Goal: Task Accomplishment & Management: Use online tool/utility

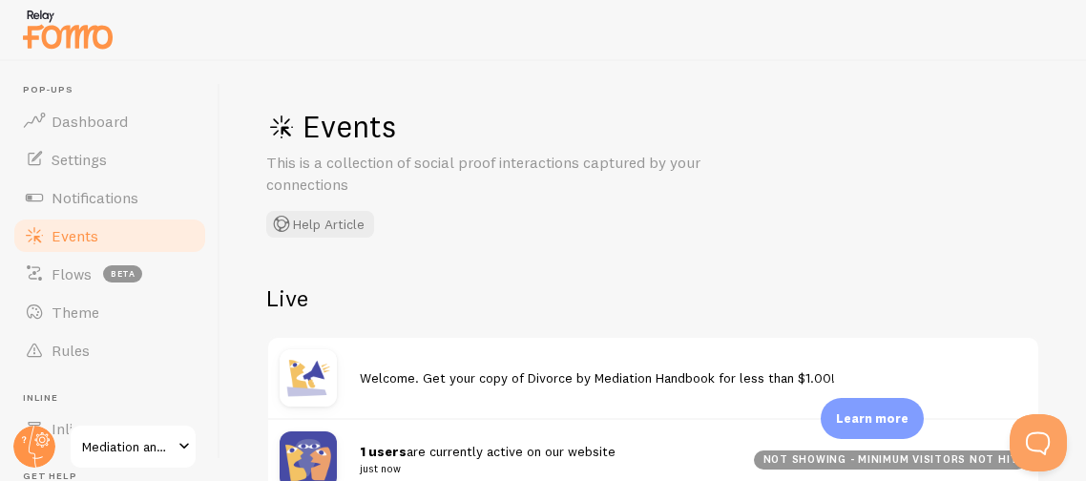
click at [756, 229] on div "Events This is a collection of social proof interactions captured by your conne…" at bounding box center [552, 172] width 573 height 131
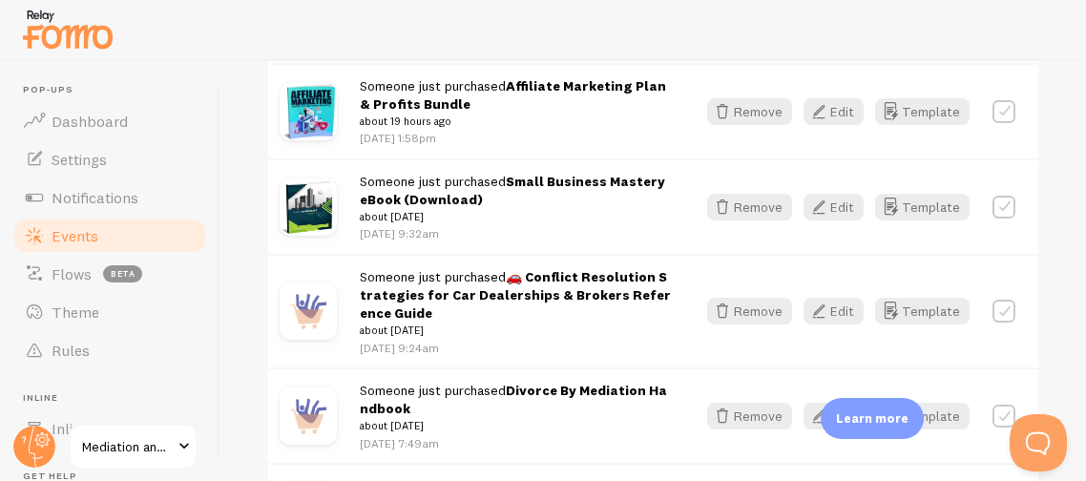
scroll to position [644, 0]
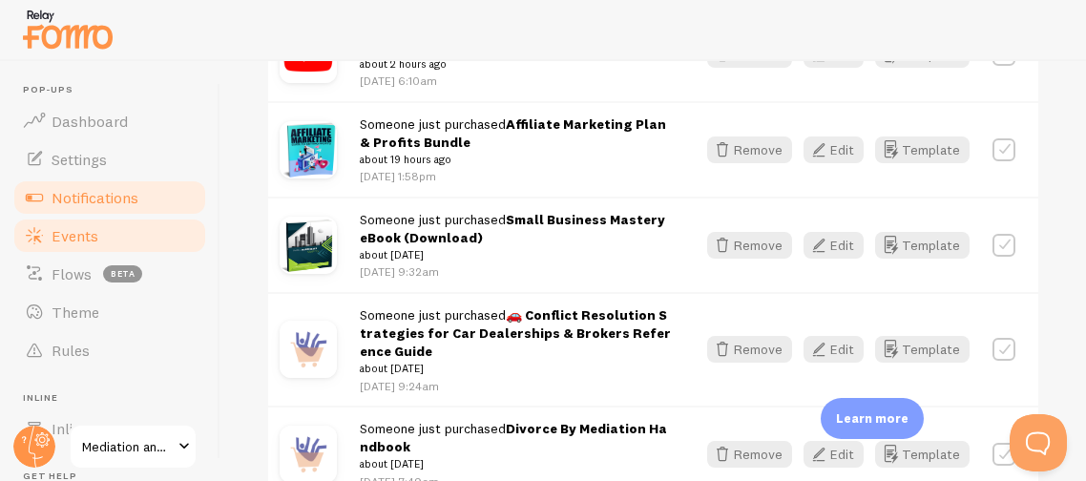
click at [120, 199] on span "Notifications" at bounding box center [95, 197] width 87 height 19
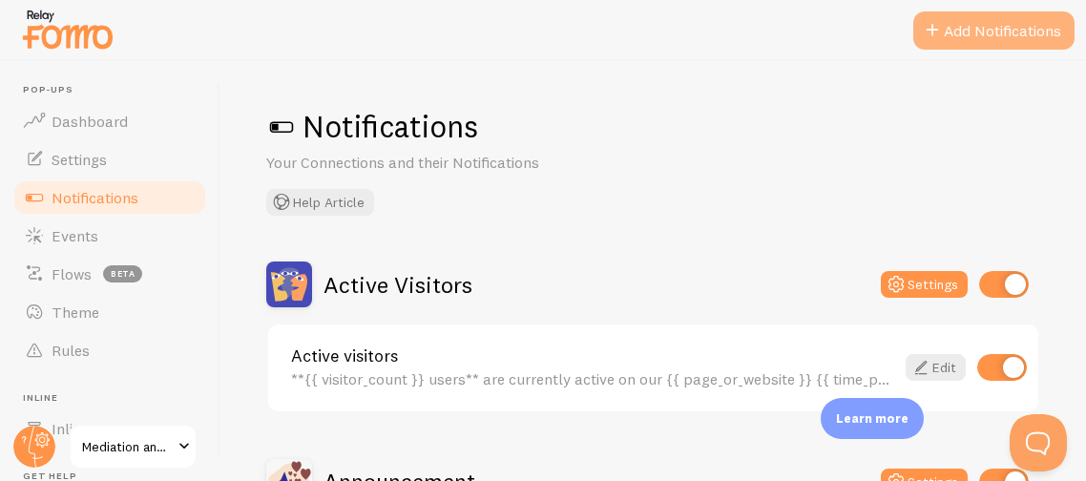
click at [951, 44] on button "Add Notifications" at bounding box center [993, 30] width 161 height 38
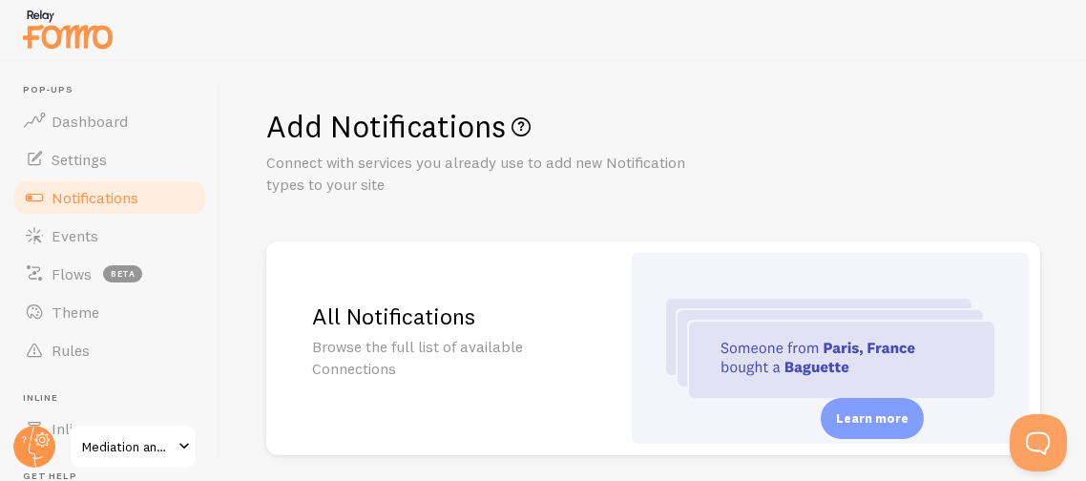
click at [951, 44] on div at bounding box center [543, 30] width 1086 height 61
click at [859, 115] on h1 "Add Notifications" at bounding box center [653, 126] width 774 height 39
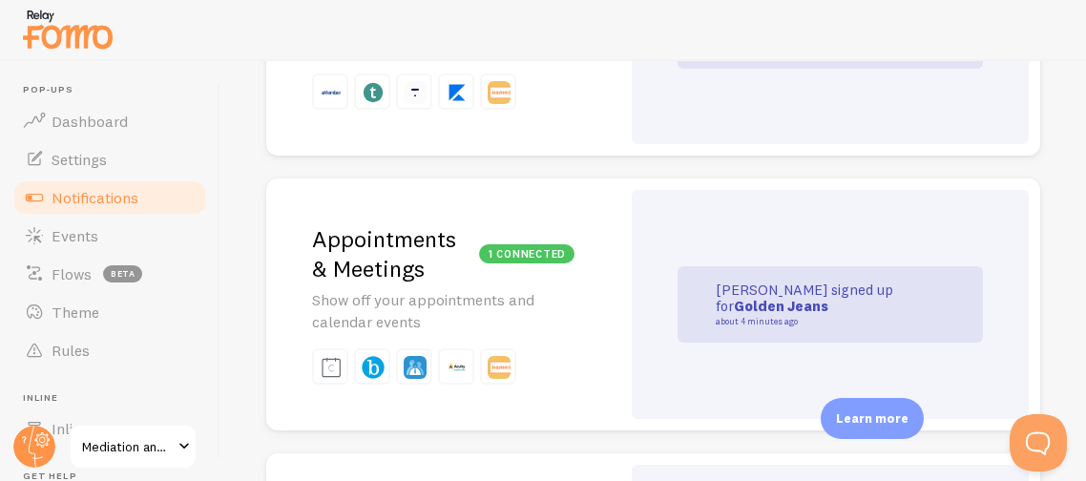
scroll to position [3434, 0]
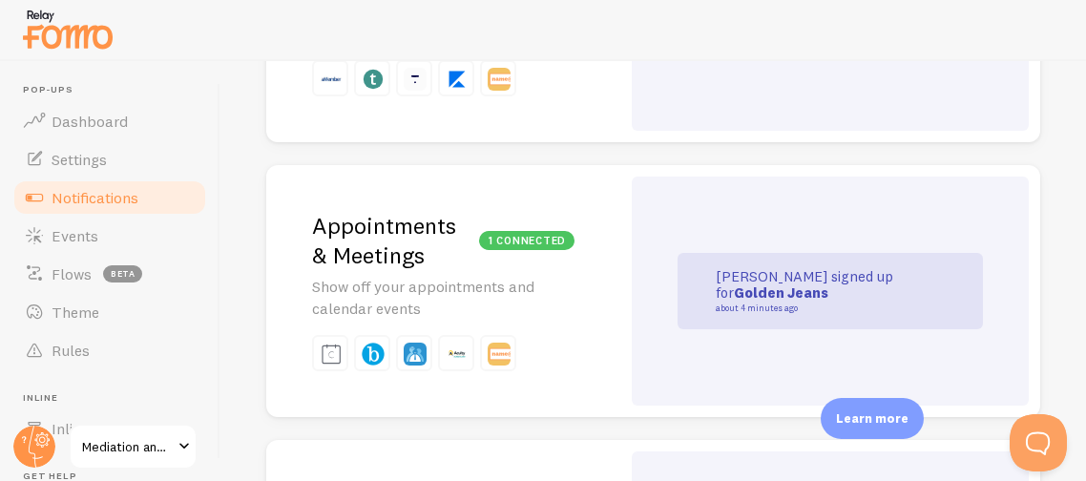
click at [742, 269] on p "[PERSON_NAME] signed up for Golden Jeans about 4 minutes ago" at bounding box center [811, 291] width 191 height 44
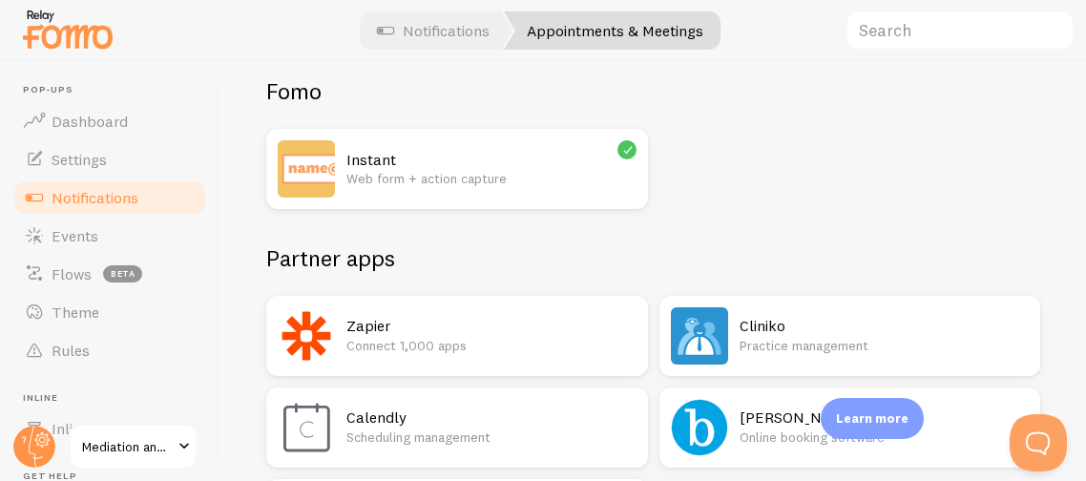
scroll to position [114, 0]
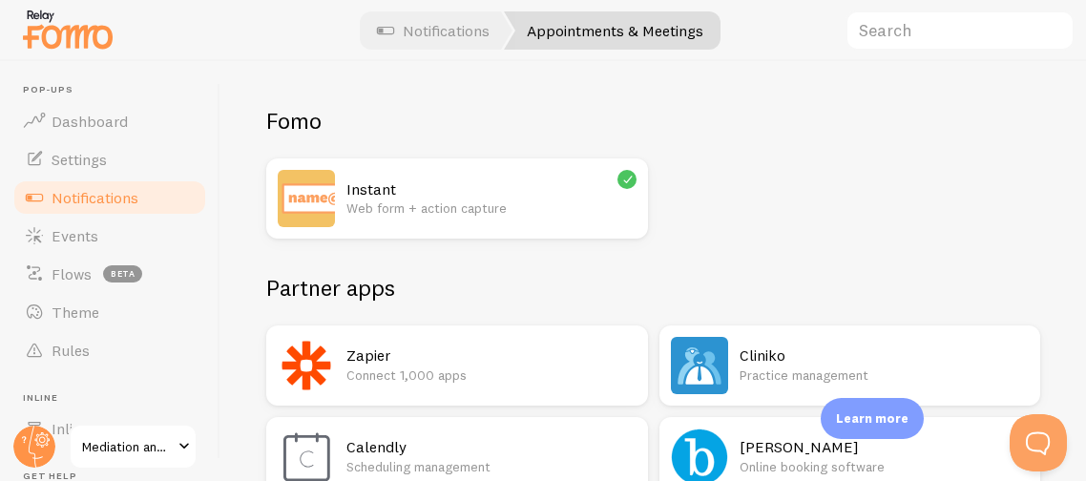
click at [567, 210] on p "Web form + action capture" at bounding box center [491, 208] width 290 height 19
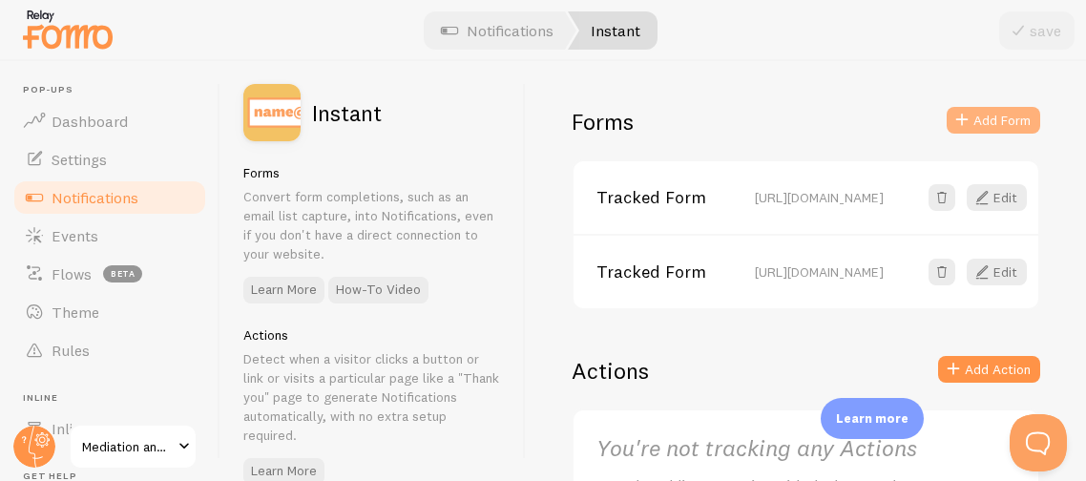
click at [994, 120] on button "Add Form" at bounding box center [994, 120] width 94 height 27
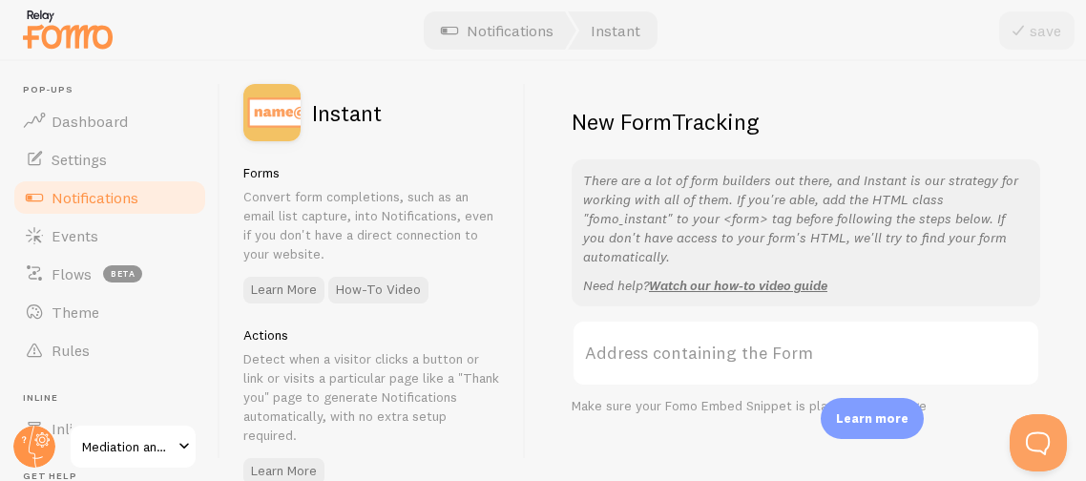
click at [706, 329] on label "Address containing the Form" at bounding box center [806, 353] width 469 height 67
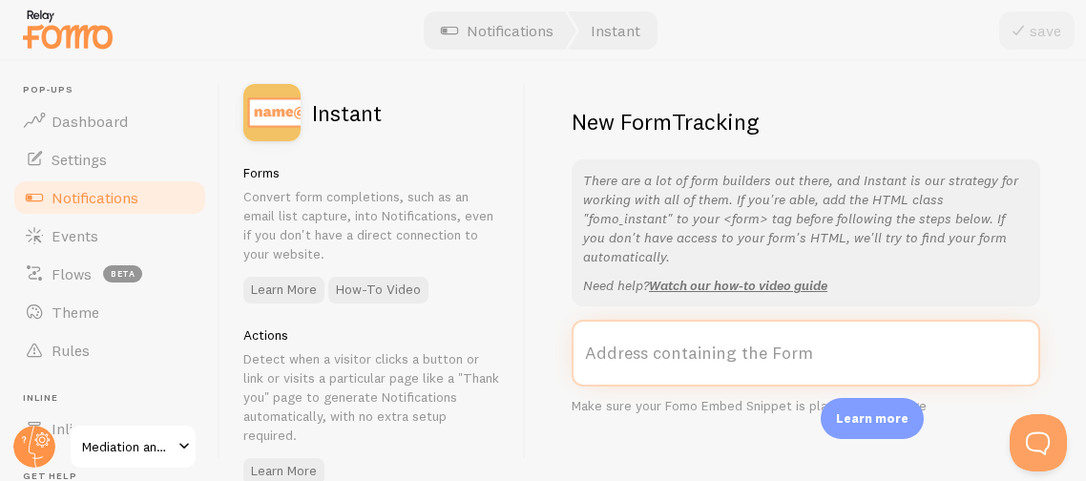
click at [706, 329] on input "Address containing the Form" at bounding box center [806, 353] width 469 height 67
type input "H"
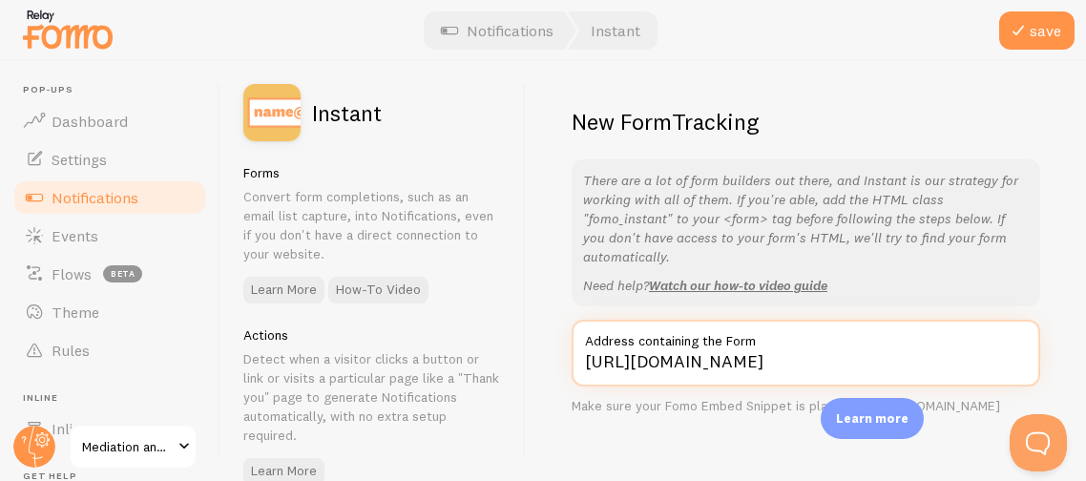
type input "[URL][DOMAIN_NAME]"
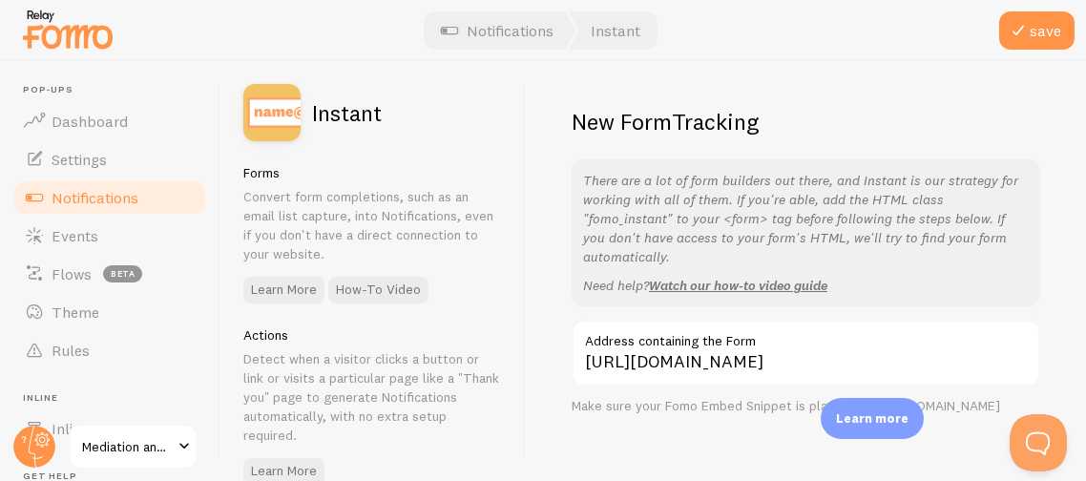
click at [1059, 278] on div "New Form Tracking There are a lot of form builders out there, and Instant is ou…" at bounding box center [806, 271] width 560 height 420
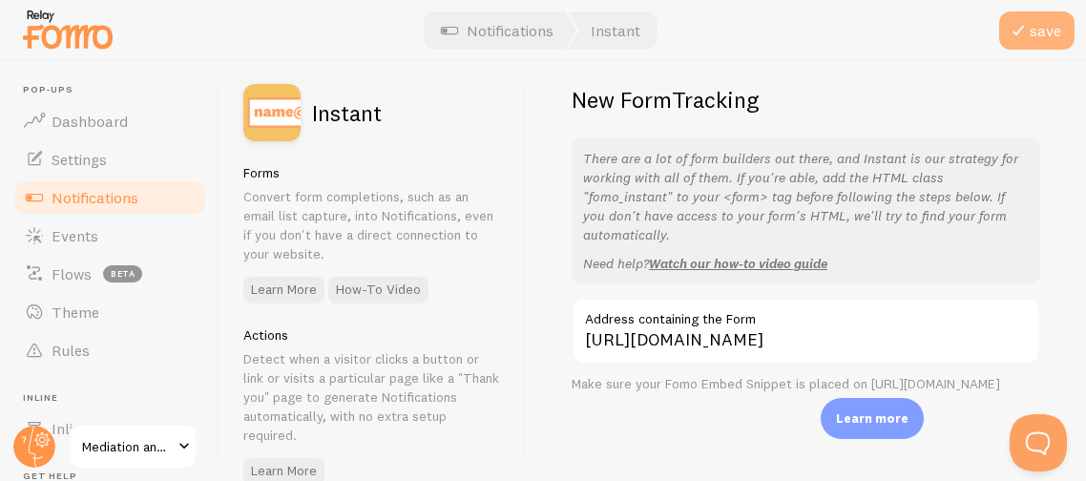
click at [1044, 29] on button "save" at bounding box center [1036, 30] width 75 height 38
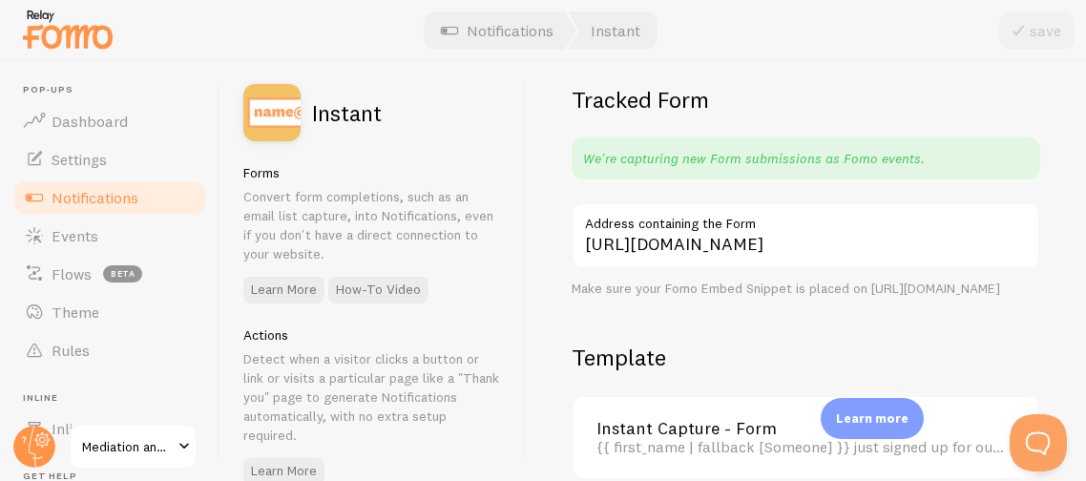
click at [883, 336] on div "Tracked Form We're capturing new Form submissions as Fomo events. [URL][DOMAIN_…" at bounding box center [806, 271] width 560 height 420
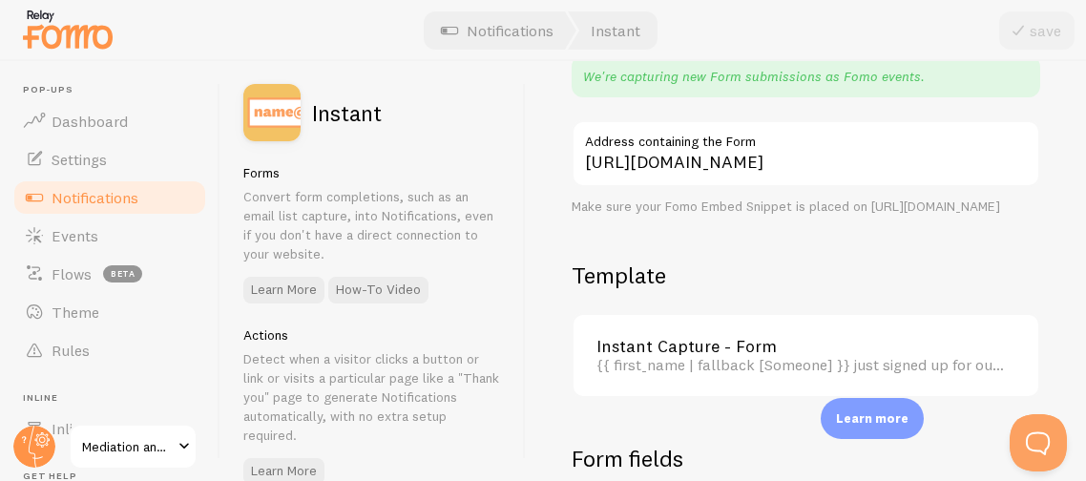
scroll to position [66, 0]
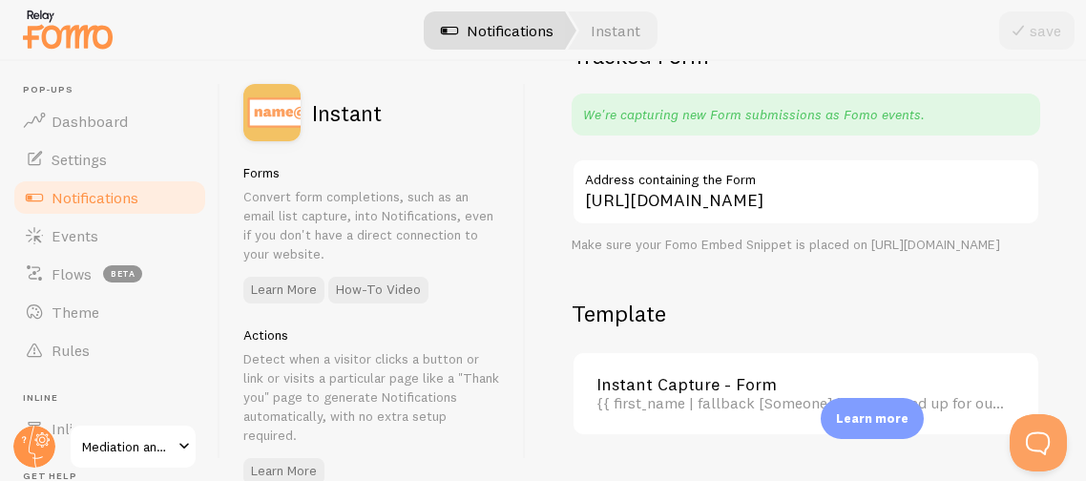
click at [528, 38] on link "Notifications" at bounding box center [497, 30] width 158 height 38
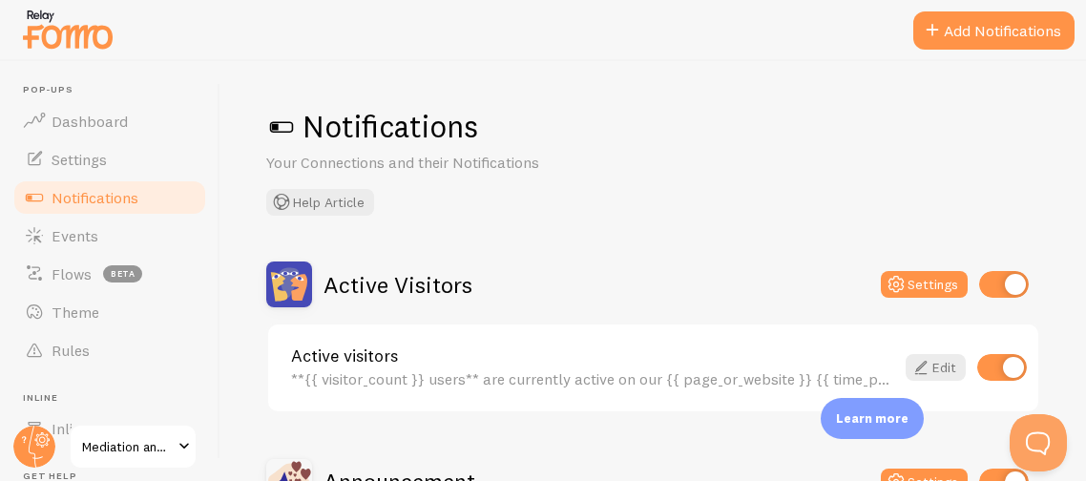
drag, startPoint x: 527, startPoint y: 209, endPoint x: 574, endPoint y: 165, distance: 64.1
click at [574, 165] on div "Notifications Your Connections and their Notifications Help Article" at bounding box center [653, 161] width 774 height 109
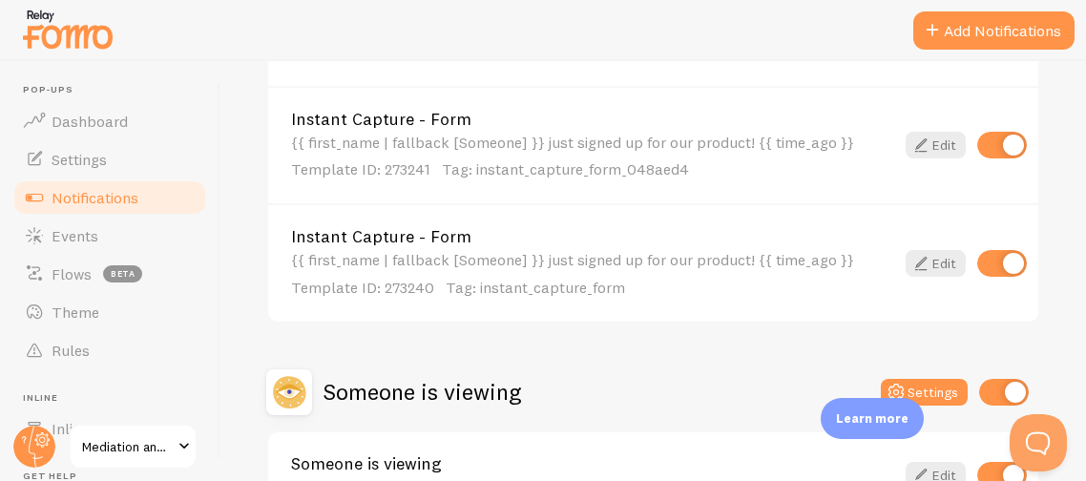
scroll to position [1144, 0]
